Goal: Obtain resource: Obtain resource

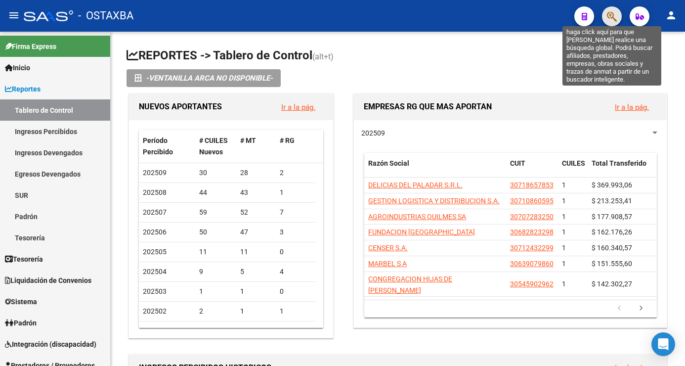
click at [610, 11] on icon "button" at bounding box center [612, 16] width 10 height 11
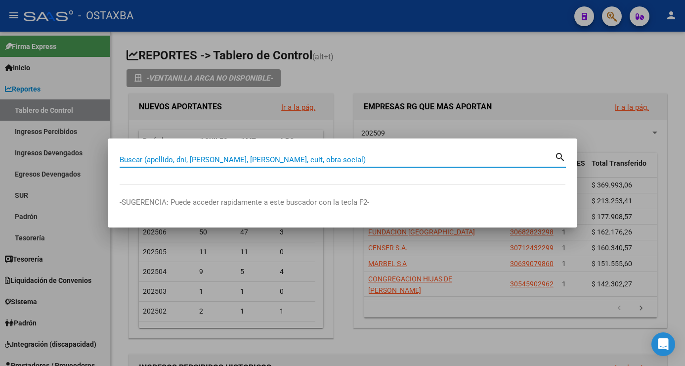
paste input "23235785"
type input "23235785"
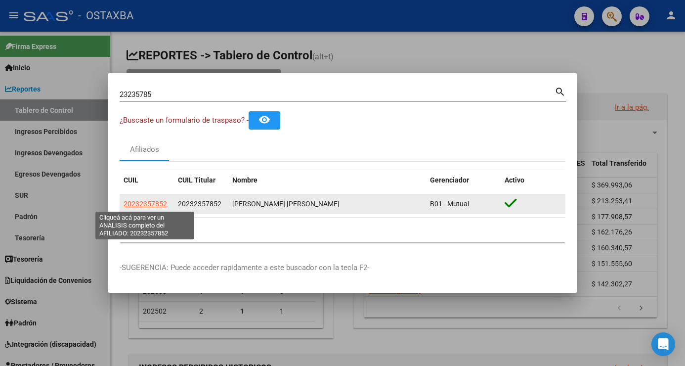
click at [156, 206] on span "20232357852" at bounding box center [145, 204] width 43 height 8
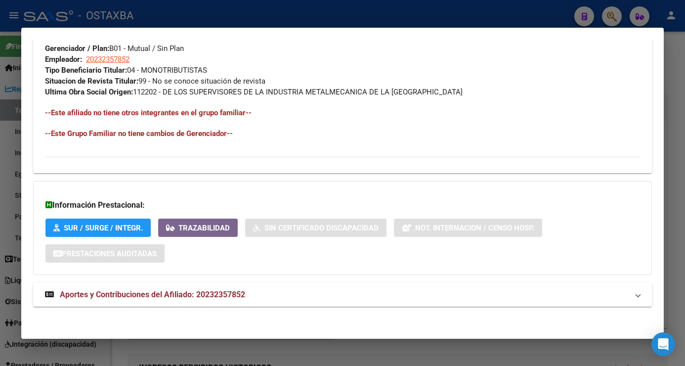
scroll to position [500, 0]
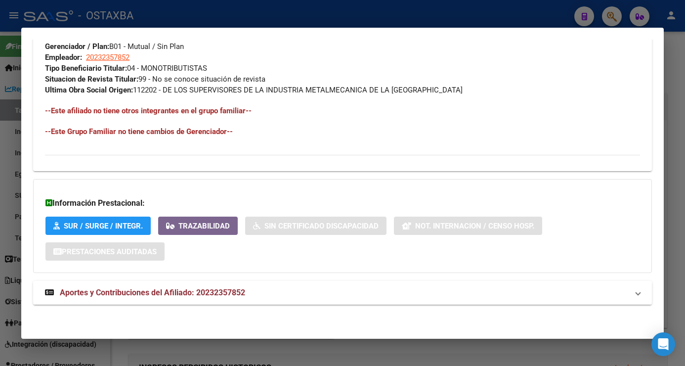
click at [163, 293] on span "Aportes y Contribuciones del Afiliado: 20232357852" at bounding box center [152, 292] width 185 height 9
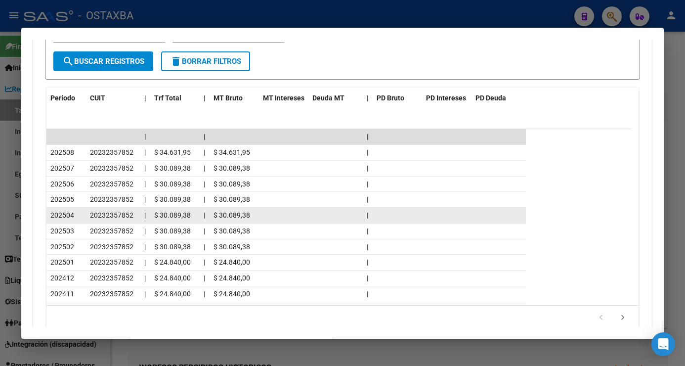
scroll to position [944, 0]
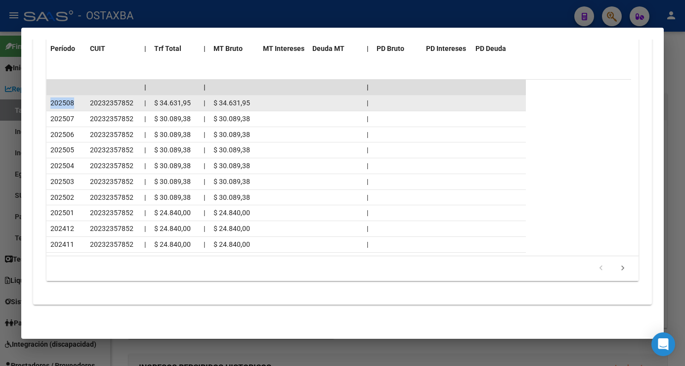
drag, startPoint x: 73, startPoint y: 101, endPoint x: 51, endPoint y: 98, distance: 21.5
click at [51, 99] on span "202508" at bounding box center [62, 103] width 24 height 8
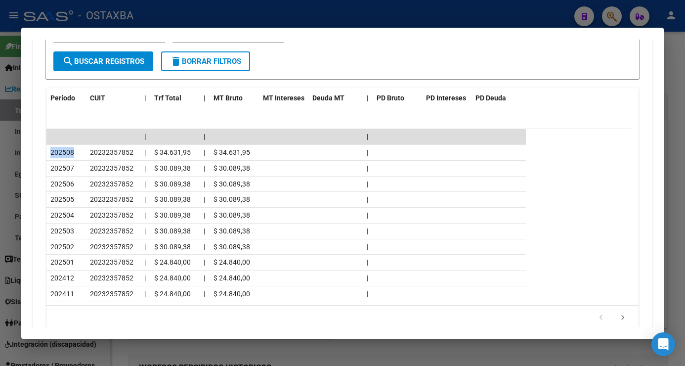
scroll to position [697, 0]
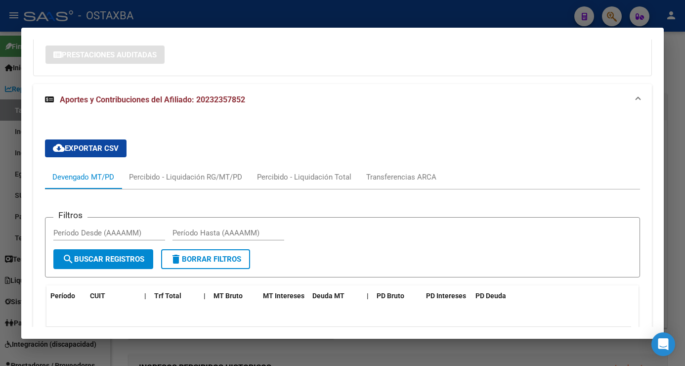
click at [344, 141] on div "cloud_download Exportar CSV Devengado MT/PD Percibido - Liquidación RG/MT/PD Pe…" at bounding box center [342, 333] width 595 height 404
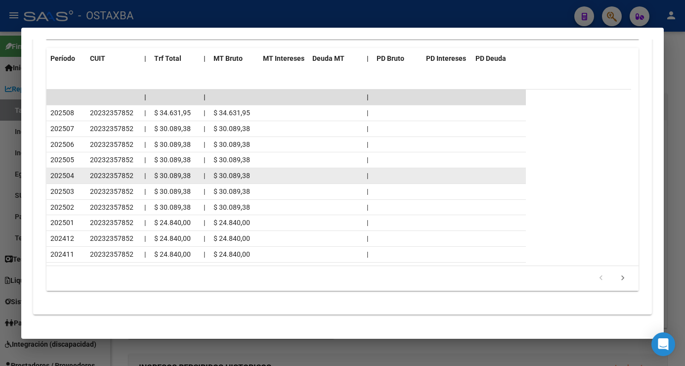
scroll to position [944, 0]
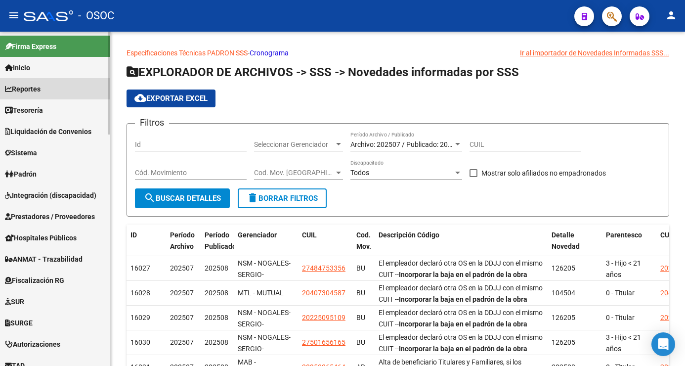
click at [35, 87] on span "Reportes" at bounding box center [23, 89] width 36 height 11
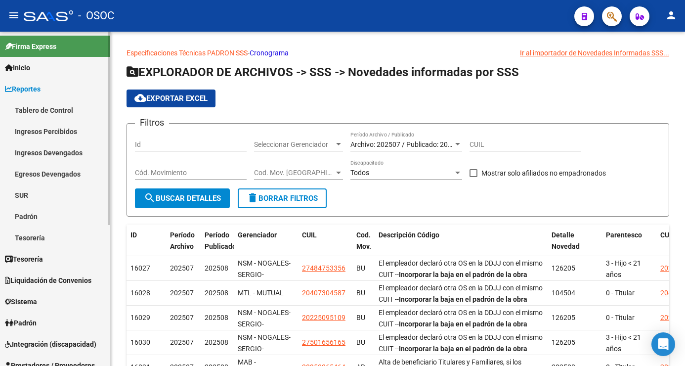
click at [50, 152] on link "Ingresos Devengados" at bounding box center [55, 152] width 110 height 21
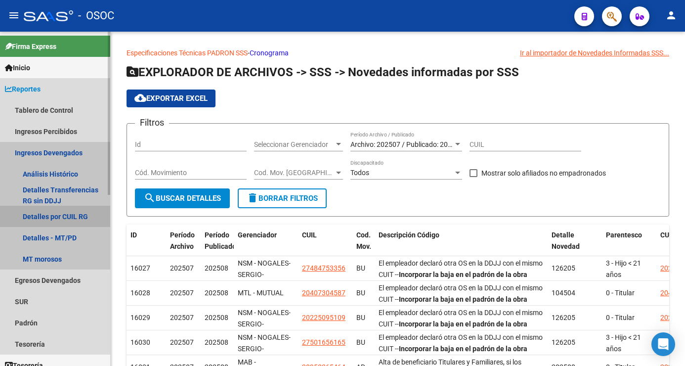
click at [68, 217] on link "Detalles por CUIL RG" at bounding box center [55, 216] width 110 height 21
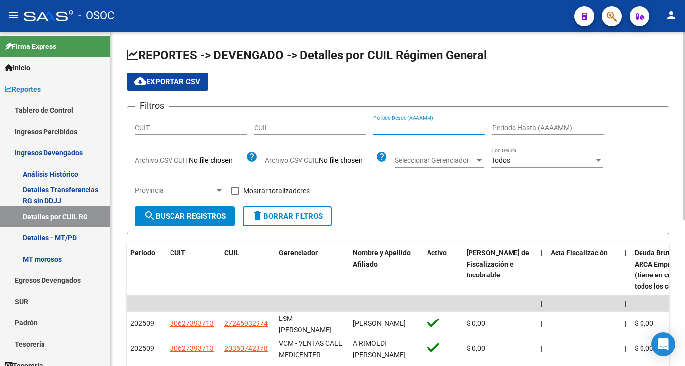
click at [396, 128] on input "Período Desde (AAAAMM)" at bounding box center [429, 128] width 112 height 8
type input "C:\fakepath\archivo para filtrar en SAAS.csv"
click at [237, 186] on label "Mostrar totalizadores" at bounding box center [270, 191] width 79 height 12
click at [235, 195] on input "Mostrar totalizadores" at bounding box center [235, 195] width 0 height 0
checkbox input "true"
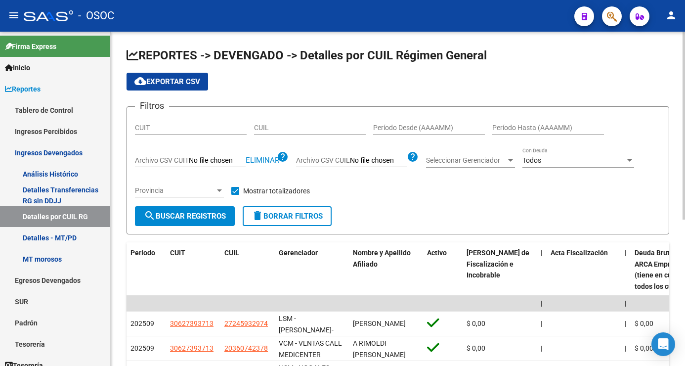
drag, startPoint x: 392, startPoint y: 122, endPoint x: 384, endPoint y: 134, distance: 14.7
click at [391, 123] on div "Período Desde (AAAAMM)" at bounding box center [429, 125] width 112 height 20
type input "0"
type input "202501"
click at [529, 125] on input "Período Hasta (AAAAMM)" at bounding box center [548, 128] width 112 height 8
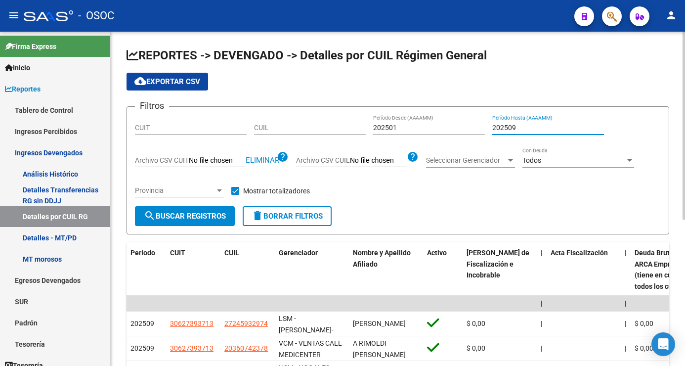
type input "202509"
click at [497, 200] on div "Filtros CUIT CUIL 202501 Período Desde (AAAAMM) 202509 Período Hasta (AAAAMM) A…" at bounding box center [398, 160] width 526 height 91
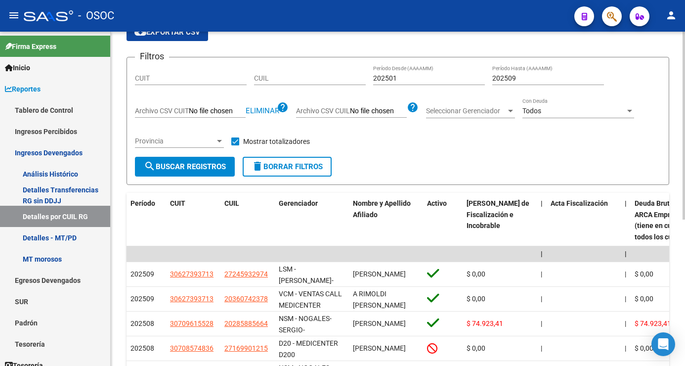
click at [202, 169] on span "search Buscar Registros" at bounding box center [185, 166] width 82 height 9
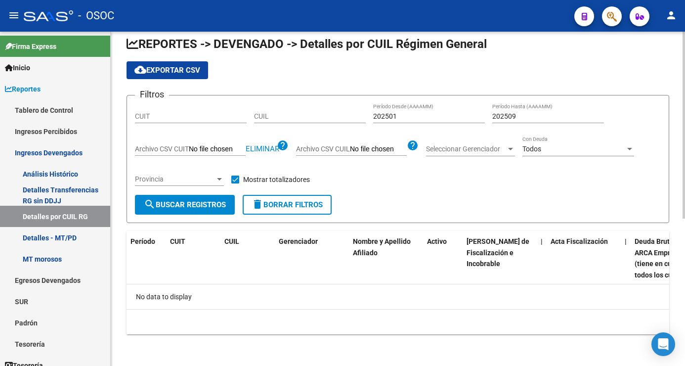
scroll to position [12, 0]
click at [631, 150] on div at bounding box center [629, 149] width 5 height 2
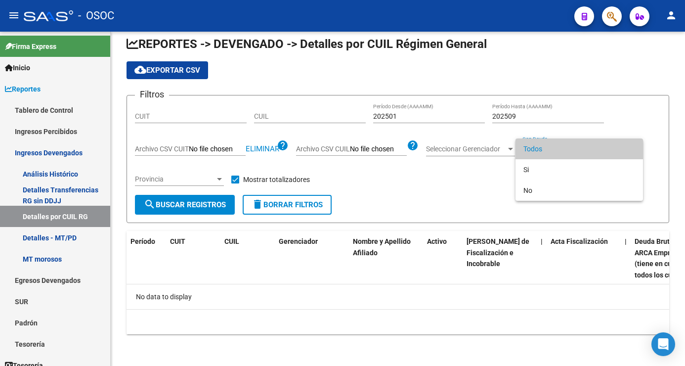
click at [426, 179] on div at bounding box center [342, 183] width 685 height 366
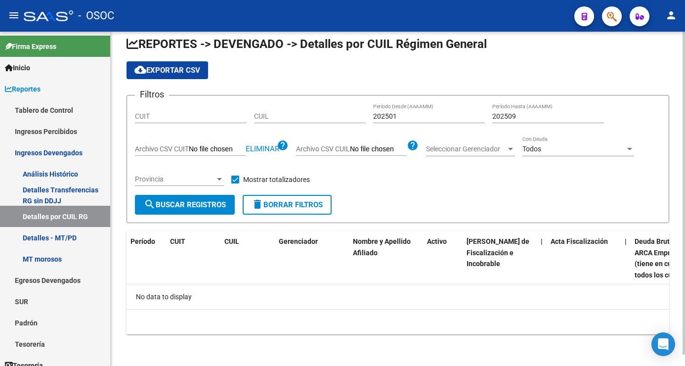
click at [202, 202] on span "search Buscar Registros" at bounding box center [185, 204] width 82 height 9
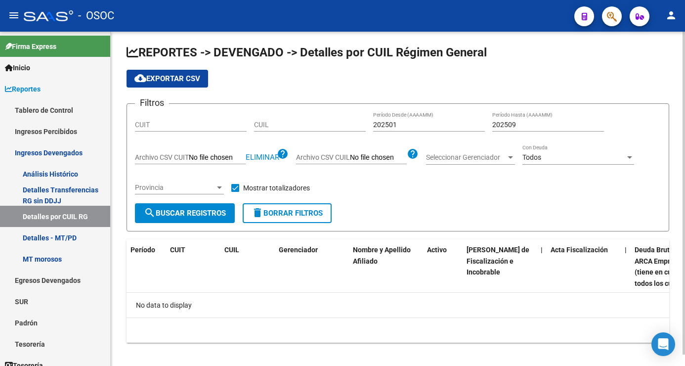
scroll to position [0, 0]
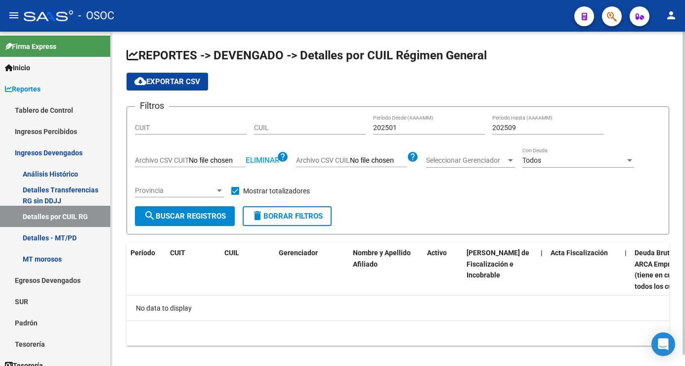
click at [267, 161] on span "Eliminar" at bounding box center [263, 160] width 34 height 9
type input "C:\fakepath\archivo para filtrar en SAAS.csv"
click at [197, 216] on span "search Buscar Registros" at bounding box center [185, 215] width 82 height 9
click at [216, 209] on button "search Buscar Registros" at bounding box center [185, 216] width 100 height 20
click at [223, 209] on button "search Buscar Registros" at bounding box center [185, 216] width 100 height 20
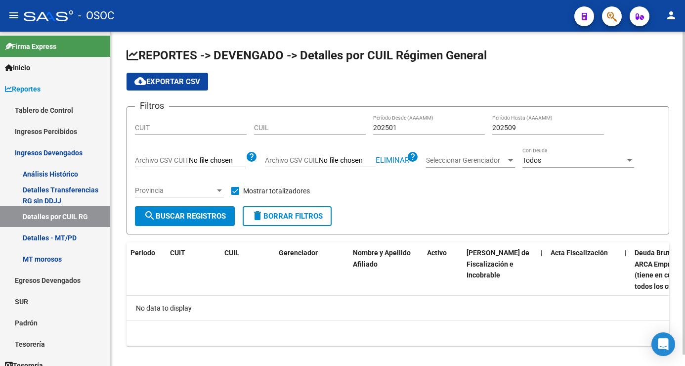
click at [223, 209] on button "search Buscar Registros" at bounding box center [185, 216] width 100 height 20
click at [395, 160] on span "Eliminar" at bounding box center [393, 160] width 34 height 9
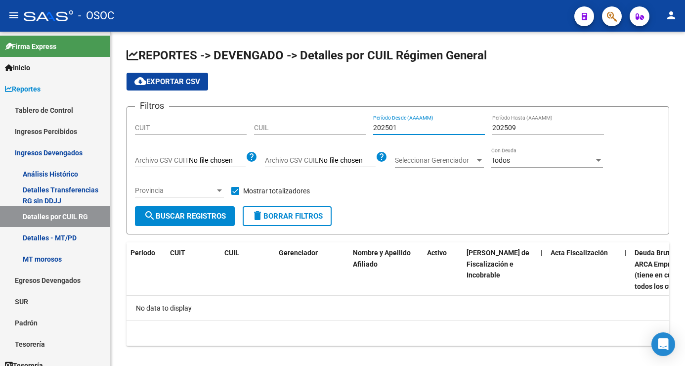
drag, startPoint x: 380, startPoint y: 126, endPoint x: 363, endPoint y: 126, distance: 17.8
click at [363, 126] on div "Filtros CUIT CUIL 202501 Período Desde (AAAAMM) 202509 Período Hasta (AAAAMM) A…" at bounding box center [398, 160] width 526 height 91
click at [340, 160] on input "Archivo CSV CUIL" at bounding box center [347, 160] width 57 height 9
type input "C:\fakepath\Filtrar SAAS.xlsx"
drag, startPoint x: 364, startPoint y: 81, endPoint x: 352, endPoint y: 71, distance: 15.8
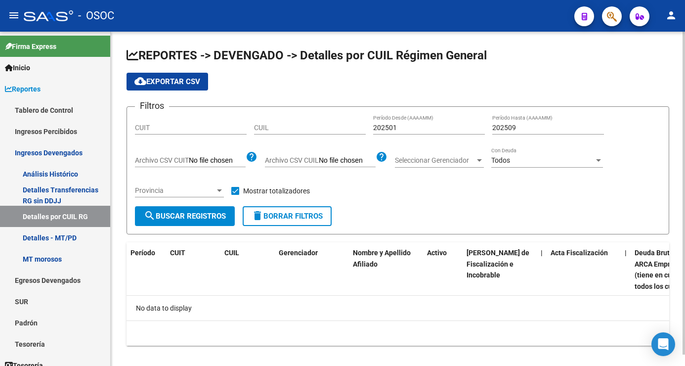
click at [363, 82] on div "cloud_download Exportar CSV" at bounding box center [397, 82] width 543 height 18
click at [426, 85] on div "cloud_download Exportar CSV" at bounding box center [397, 82] width 543 height 18
drag, startPoint x: 326, startPoint y: 74, endPoint x: 314, endPoint y: 73, distance: 11.4
click at [324, 74] on div "cloud_download Exportar CSV" at bounding box center [397, 82] width 543 height 18
click at [531, 78] on div "cloud_download Exportar CSV" at bounding box center [397, 82] width 543 height 18
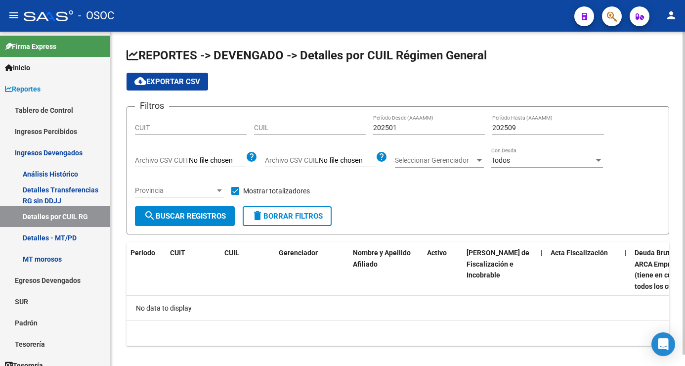
drag, startPoint x: 334, startPoint y: 39, endPoint x: 333, endPoint y: 32, distance: 7.0
click at [334, 39] on div "REPORTES -> DEVENGADO -> Detalles por CUIL Régimen General cloud_download Expor…" at bounding box center [398, 204] width 574 height 345
